Goal: Transaction & Acquisition: Purchase product/service

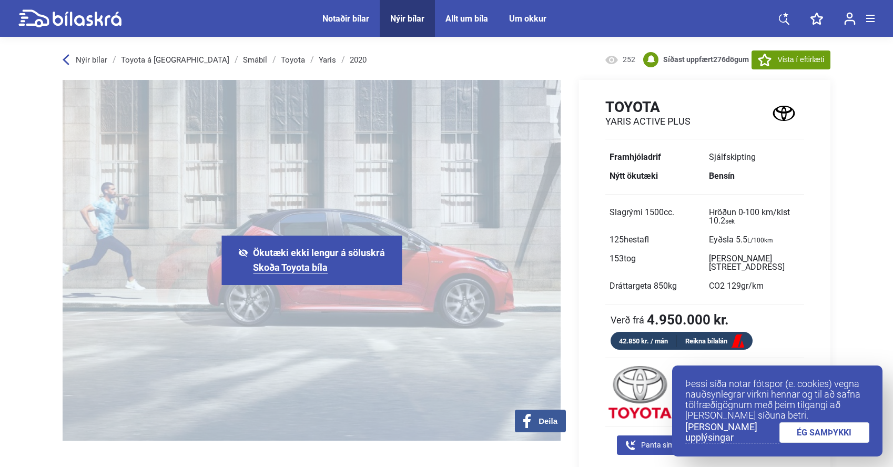
click at [328, 19] on div "Notaðir bílar" at bounding box center [345, 19] width 47 height 10
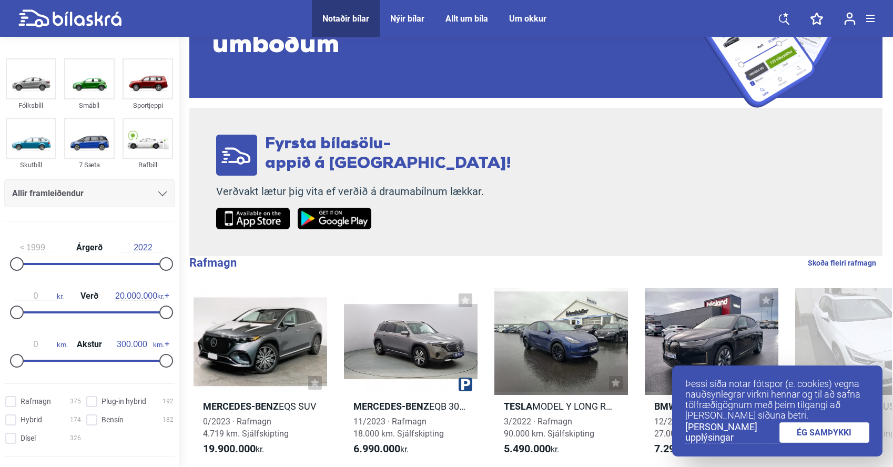
scroll to position [348, 0]
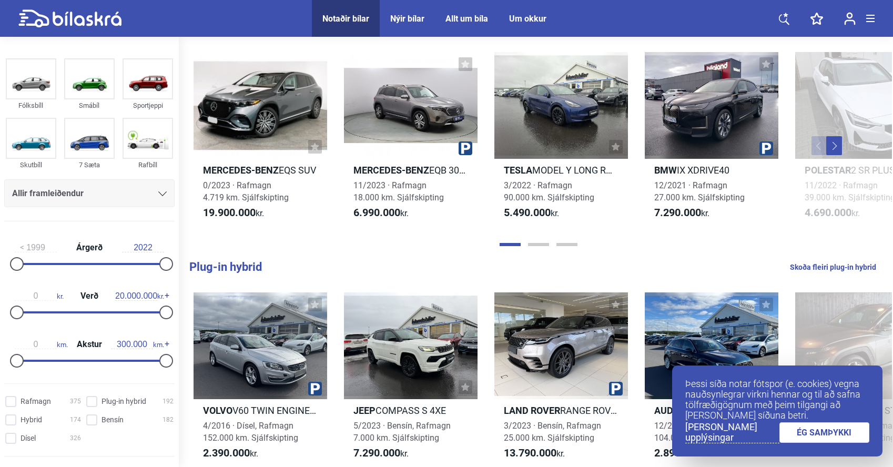
click at [830, 435] on link "ÉG SAMÞYKKI" at bounding box center [825, 432] width 90 height 21
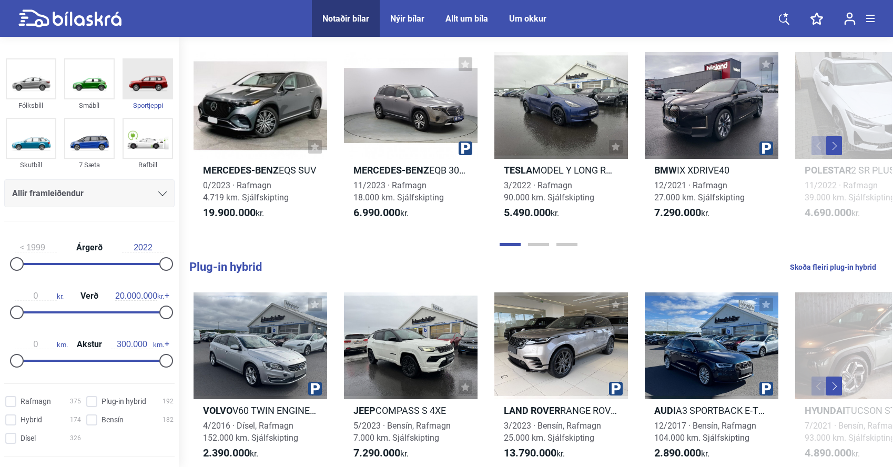
click at [135, 94] on img at bounding box center [148, 78] width 48 height 39
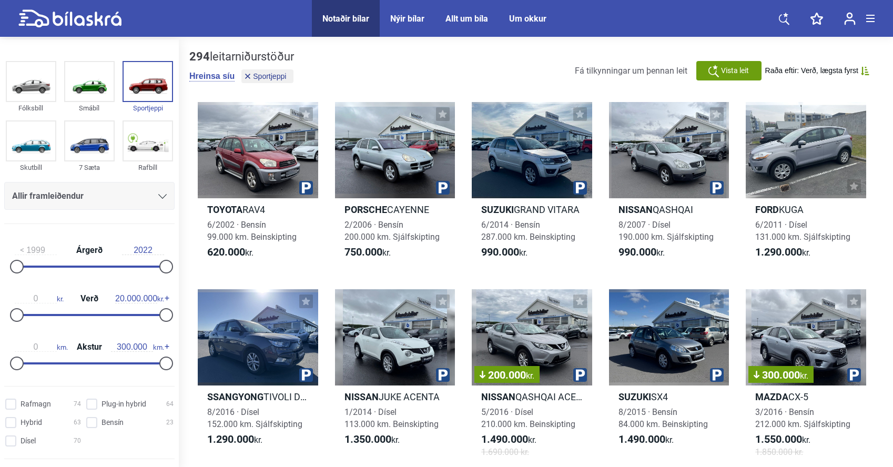
click at [146, 194] on div "Allir framleiðendur" at bounding box center [89, 196] width 155 height 15
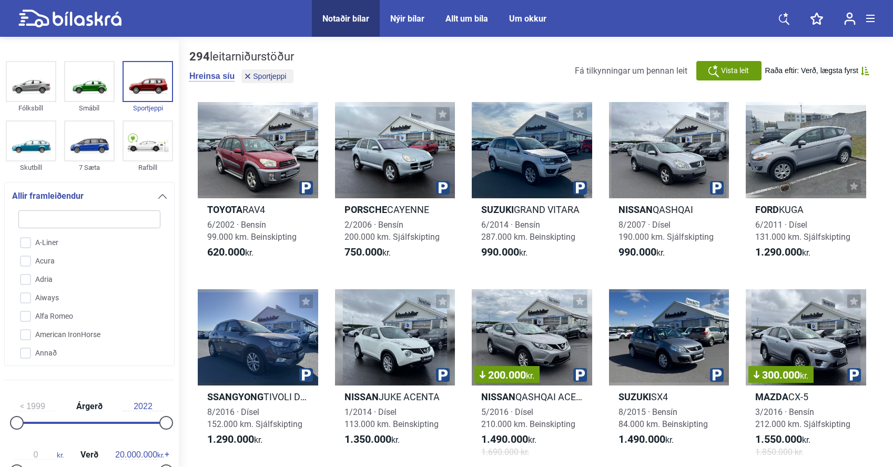
click at [146, 194] on div "Allir framleiðendur" at bounding box center [89, 196] width 155 height 15
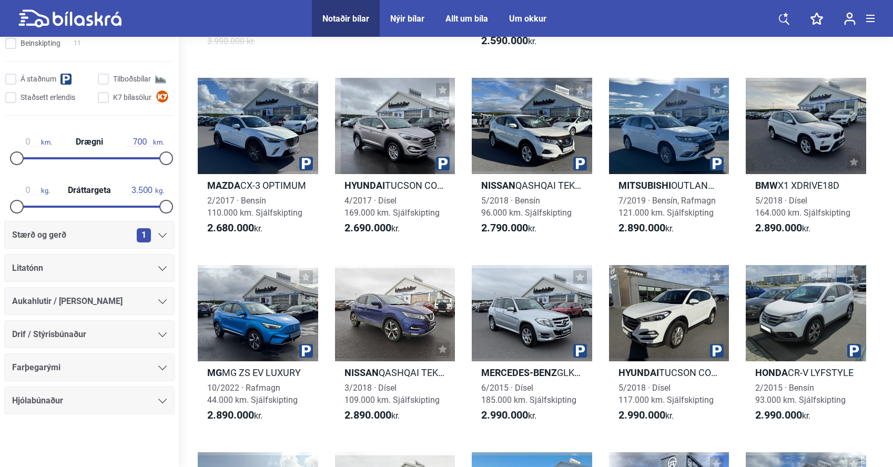
scroll to position [1606, 0]
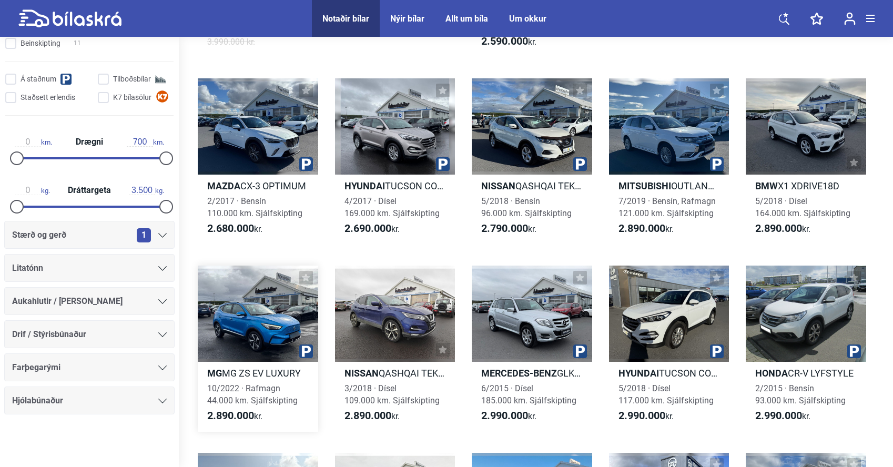
click at [280, 321] on div at bounding box center [258, 314] width 120 height 96
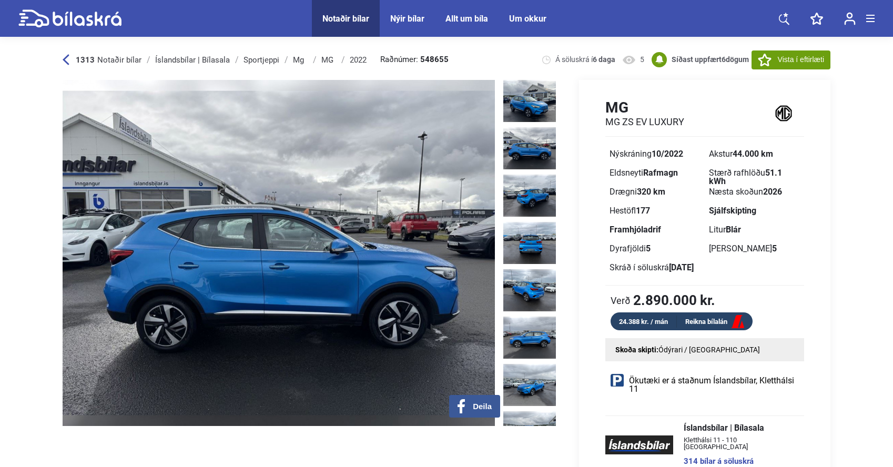
click at [513, 138] on img at bounding box center [529, 148] width 53 height 42
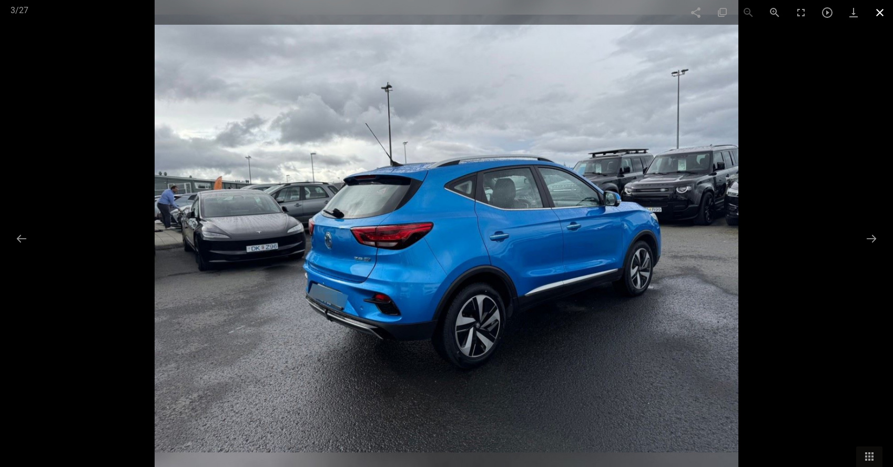
click at [878, 5] on span at bounding box center [880, 12] width 26 height 25
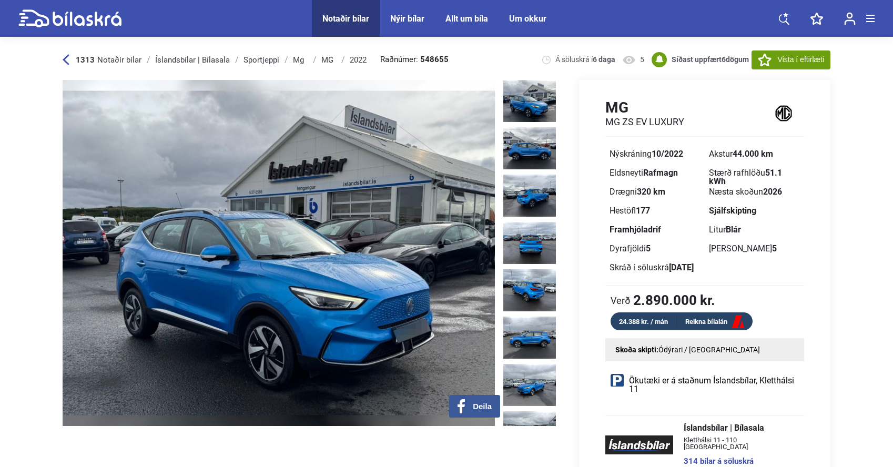
click at [531, 98] on img at bounding box center [529, 101] width 53 height 42
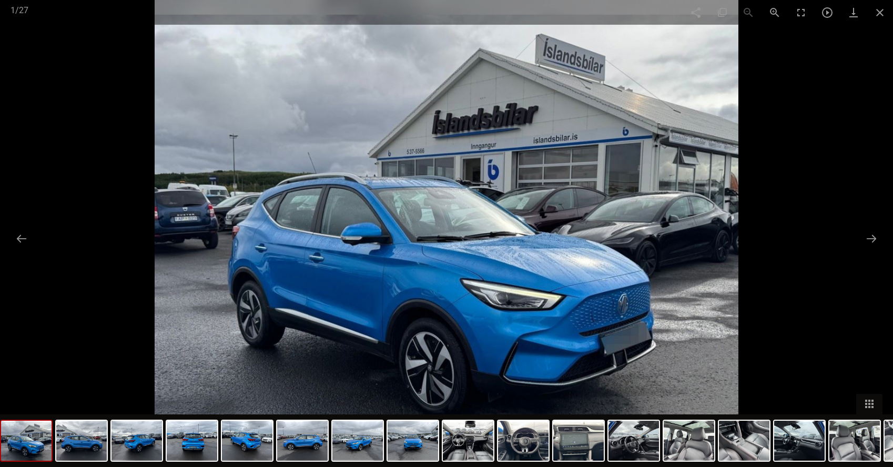
scroll to position [634, 0]
click at [885, 20] on span at bounding box center [880, 12] width 26 height 25
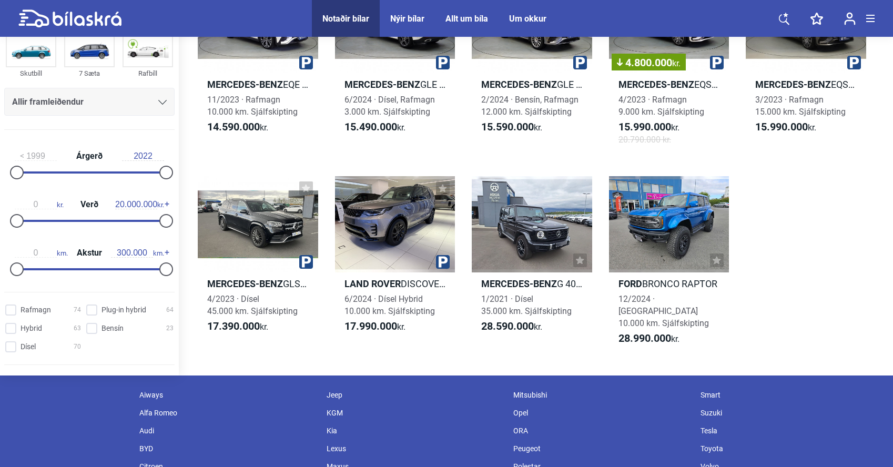
scroll to position [11298, 0]
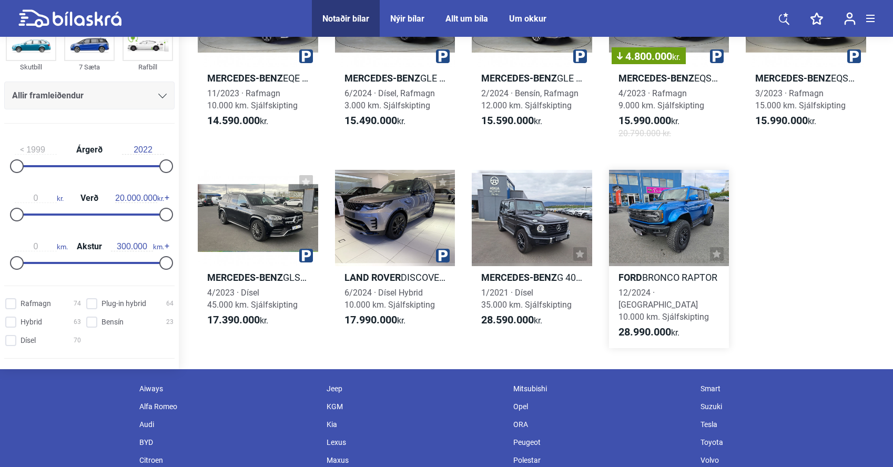
click at [655, 204] on div at bounding box center [669, 218] width 120 height 96
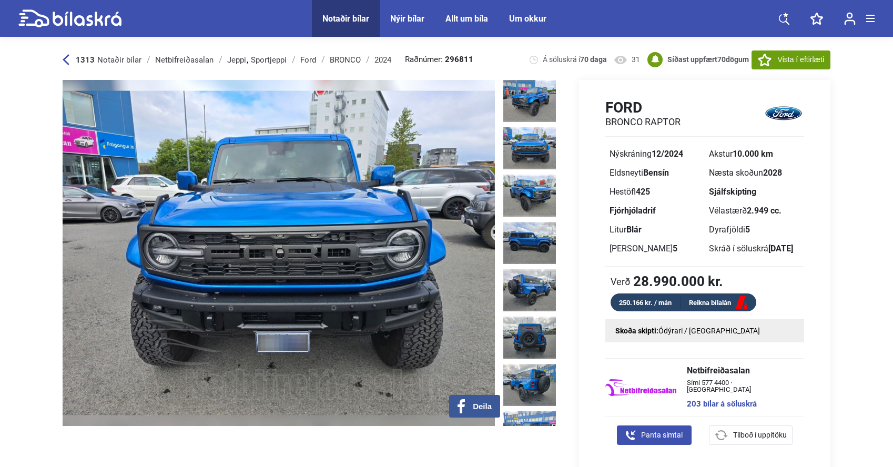
click at [522, 140] on img at bounding box center [529, 148] width 53 height 42
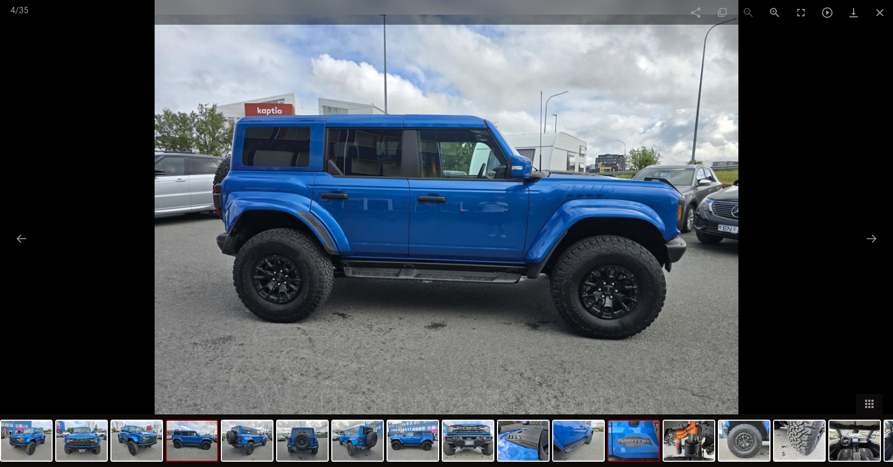
click at [624, 460] on img at bounding box center [634, 441] width 50 height 40
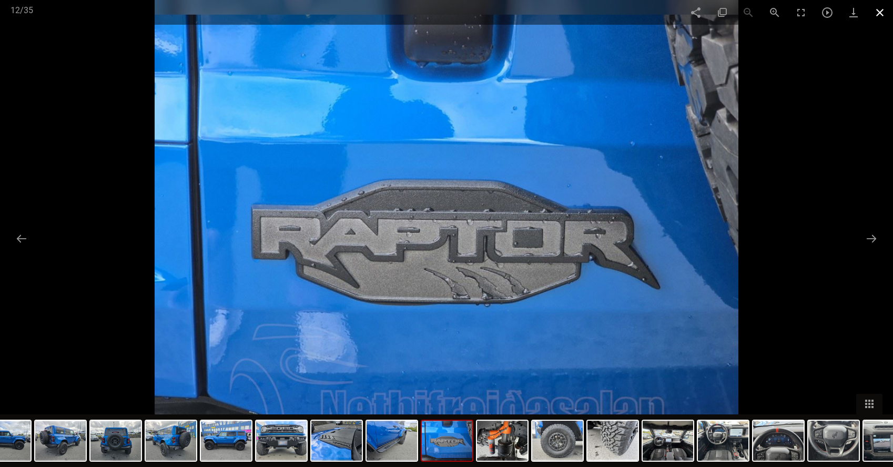
click at [878, 11] on span at bounding box center [880, 12] width 26 height 25
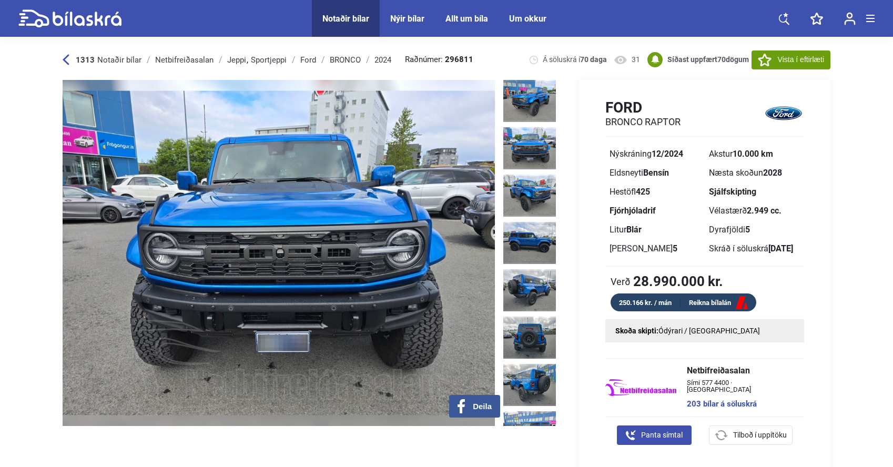
click at [84, 17] on icon at bounding box center [69, 18] width 103 height 18
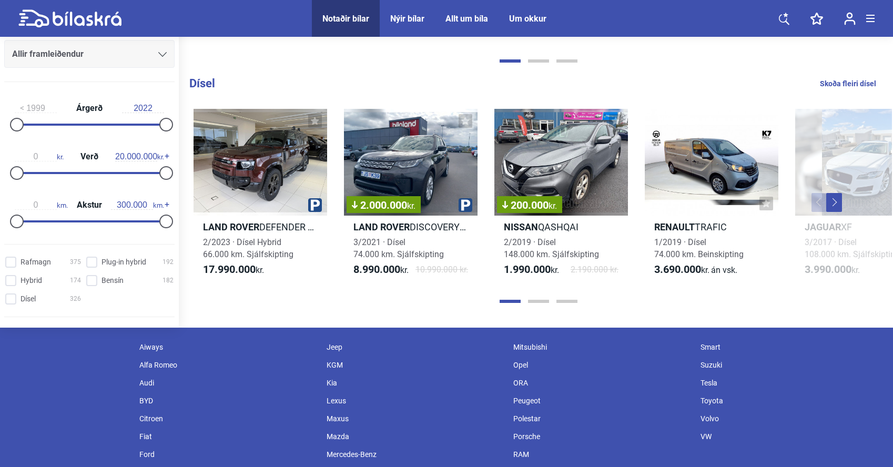
scroll to position [1330, 0]
